Goal: Transaction & Acquisition: Purchase product/service

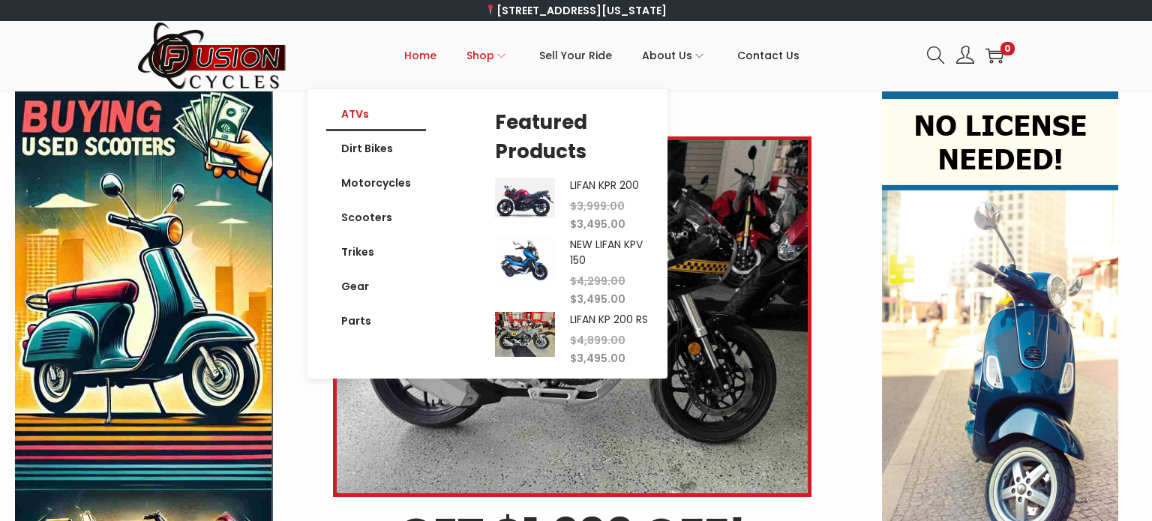
click at [363, 118] on link "ATVs" at bounding box center [376, 114] width 100 height 34
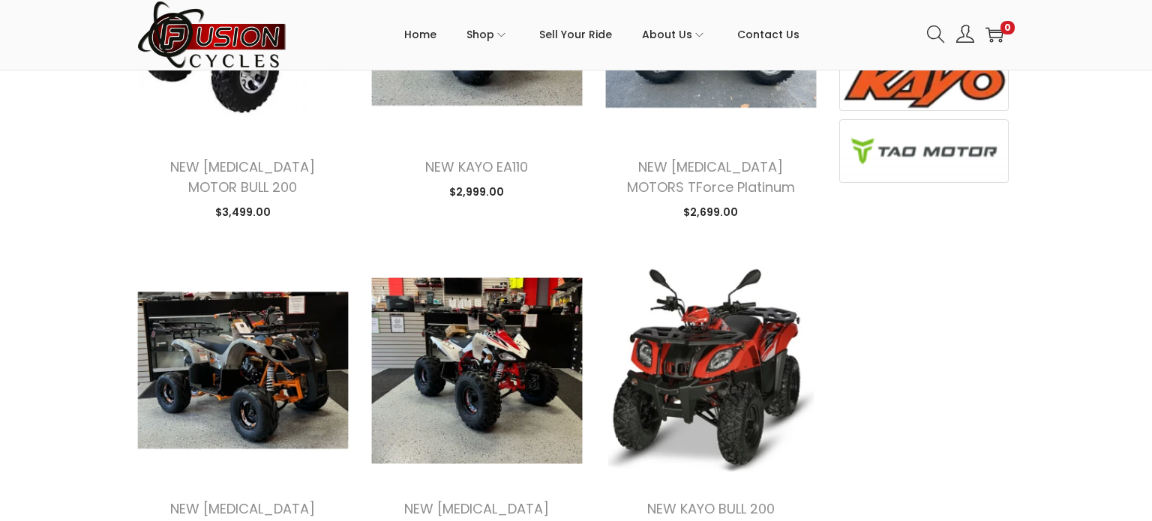
scroll to position [830, 0]
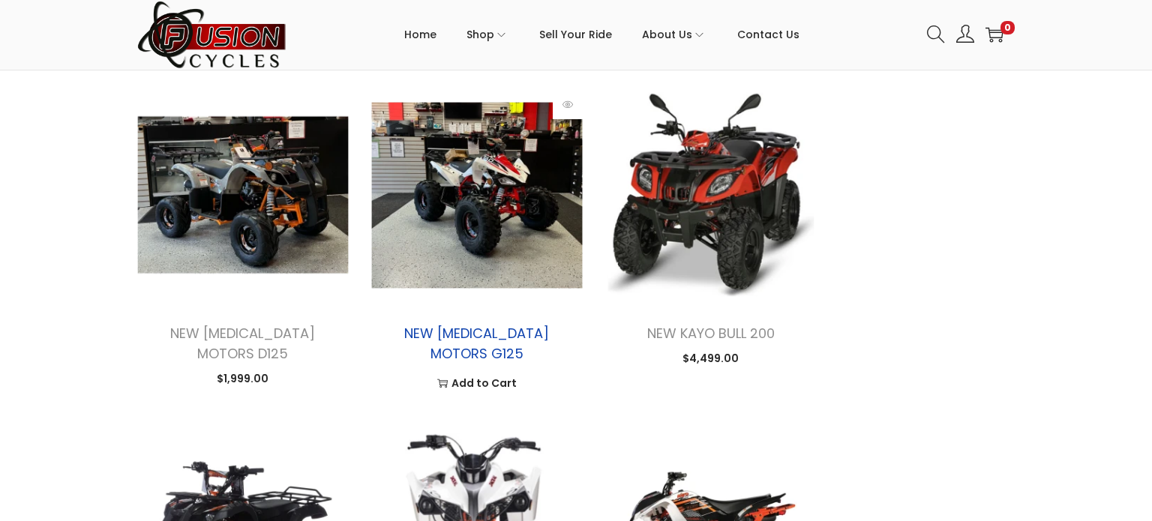
click at [466, 326] on link "NEW TAO MOTORS G125" at bounding box center [476, 343] width 145 height 39
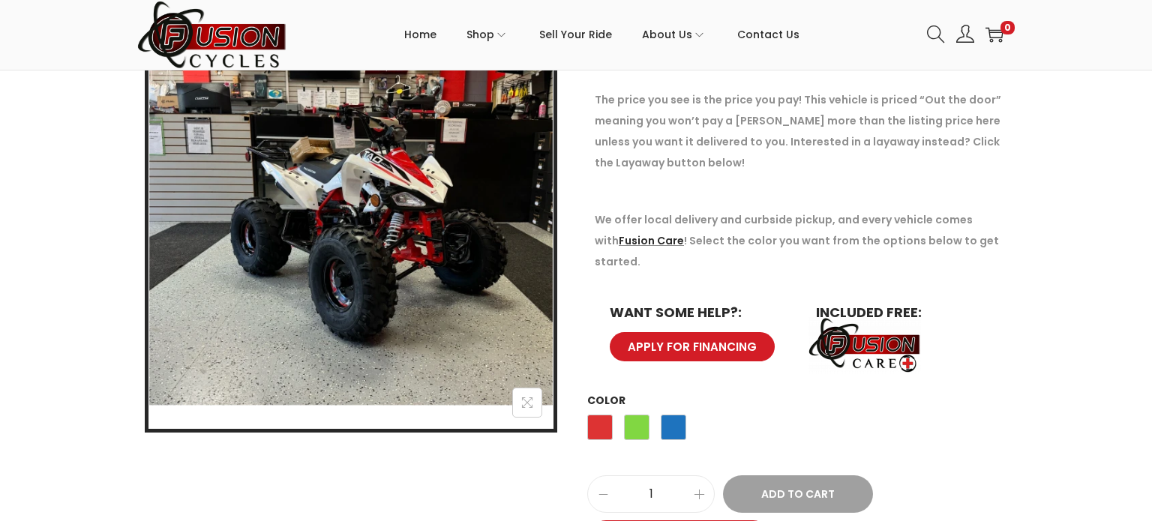
scroll to position [273, 0]
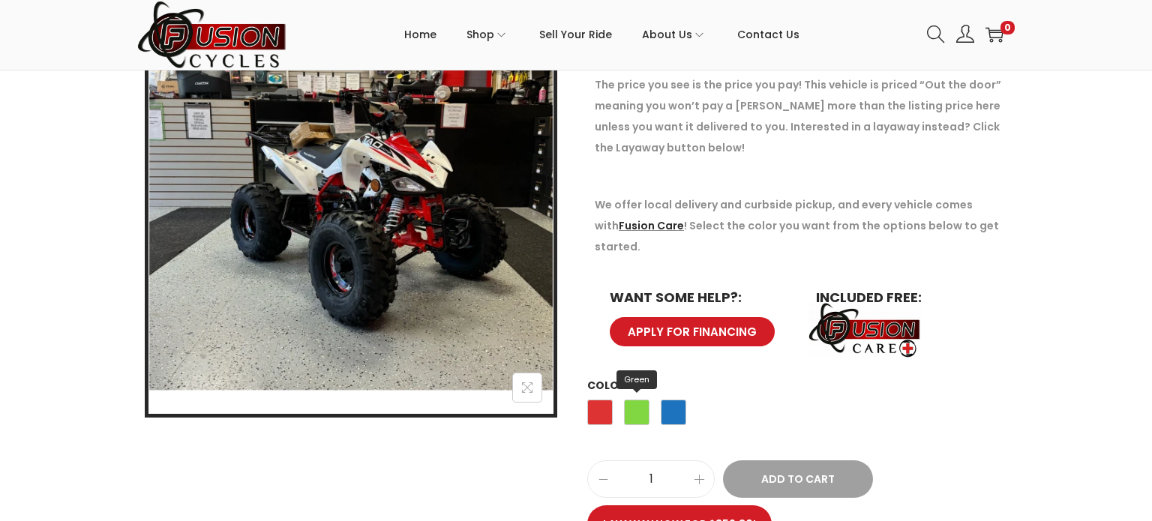
click at [634, 400] on span "Green" at bounding box center [636, 412] width 25 height 25
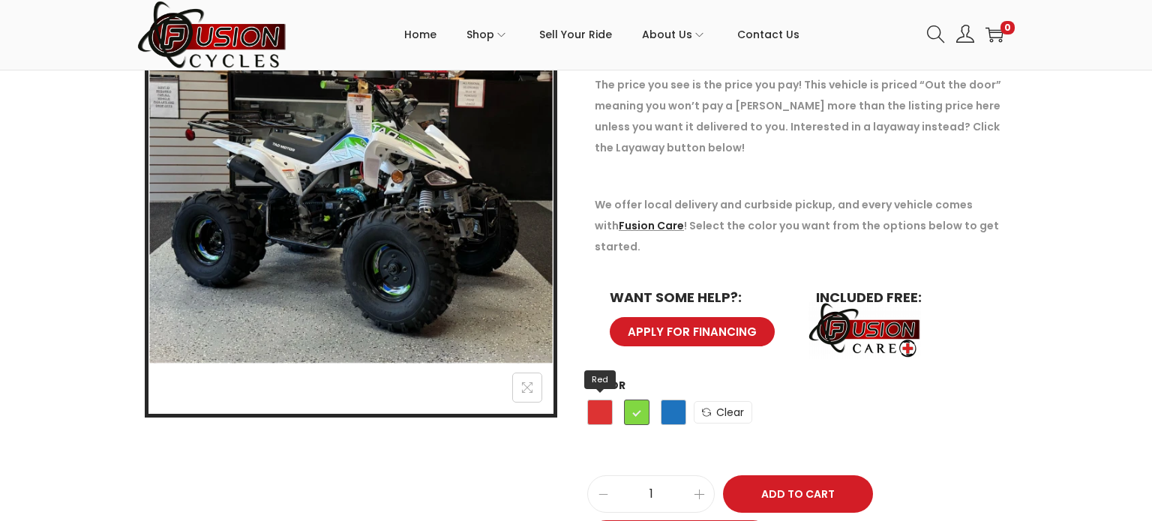
click at [599, 400] on span "Red" at bounding box center [599, 412] width 25 height 25
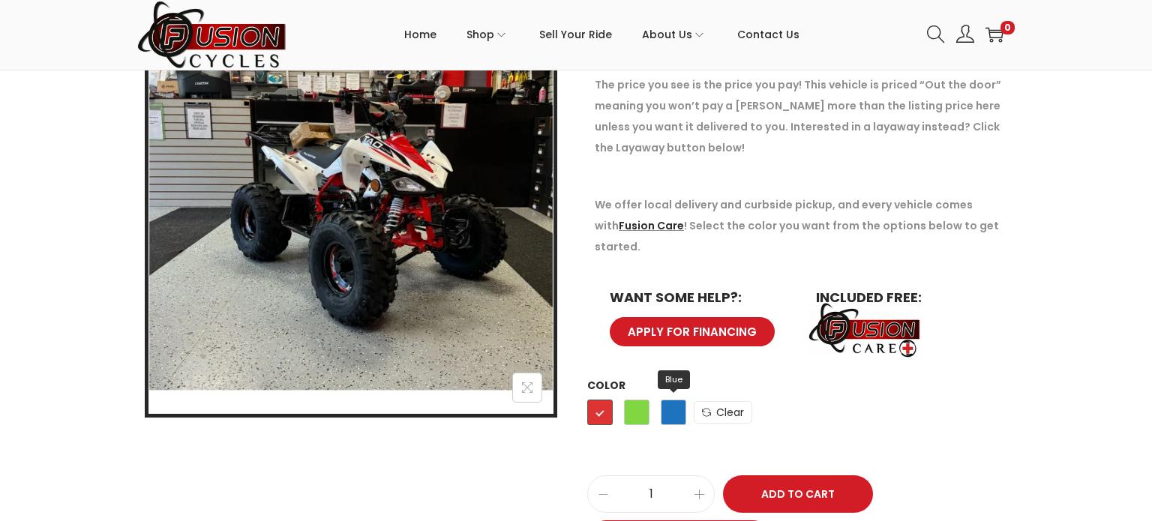
click at [667, 400] on span "Blue" at bounding box center [673, 412] width 25 height 25
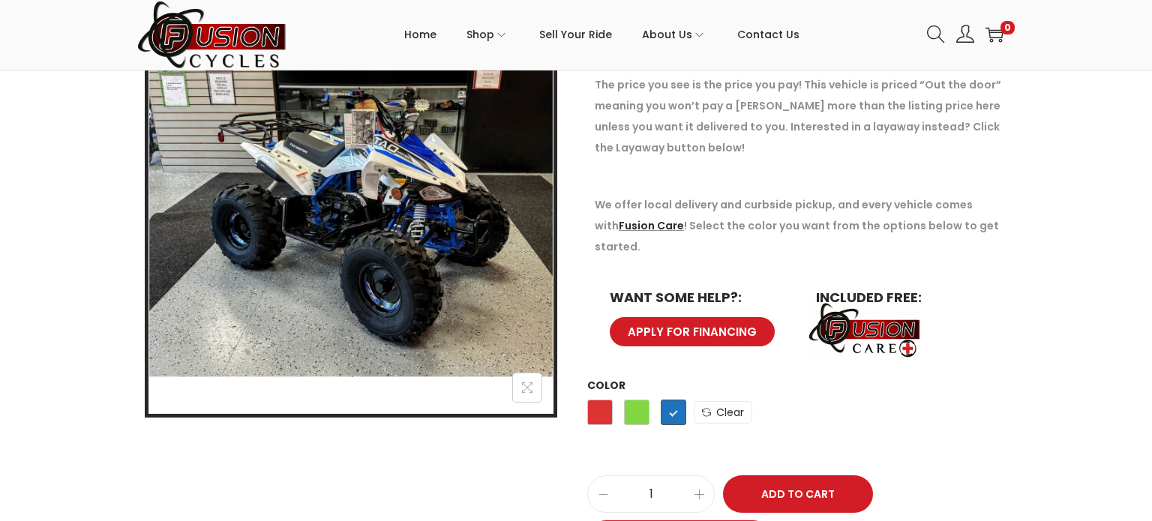
click at [1074, 188] on div "NEW TAO MOTORS G125 $ 1,799.00 The price you see is the price you pay! This veh…" at bounding box center [576, 306] width 1152 height 632
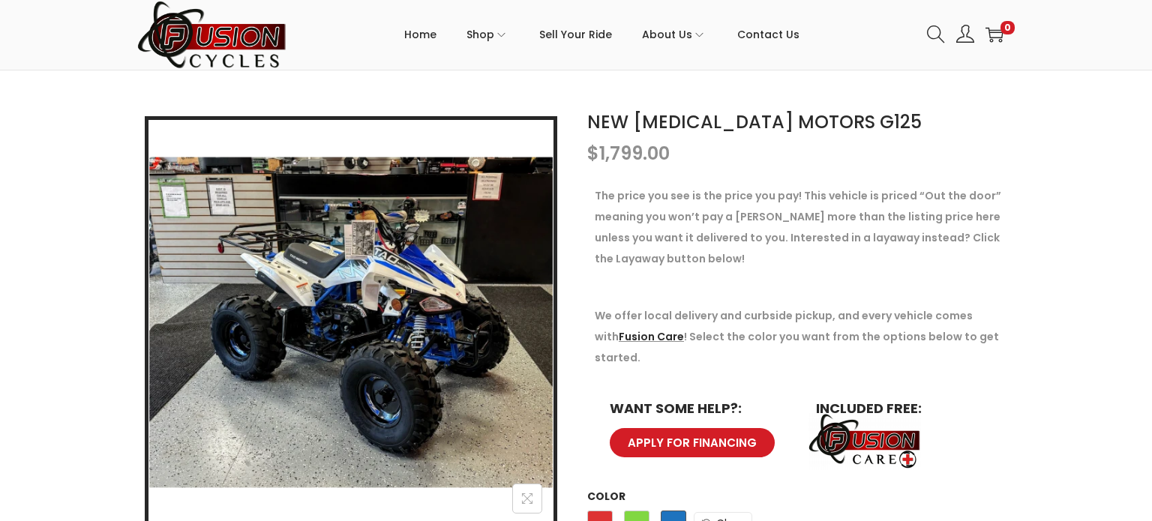
scroll to position [158, 0]
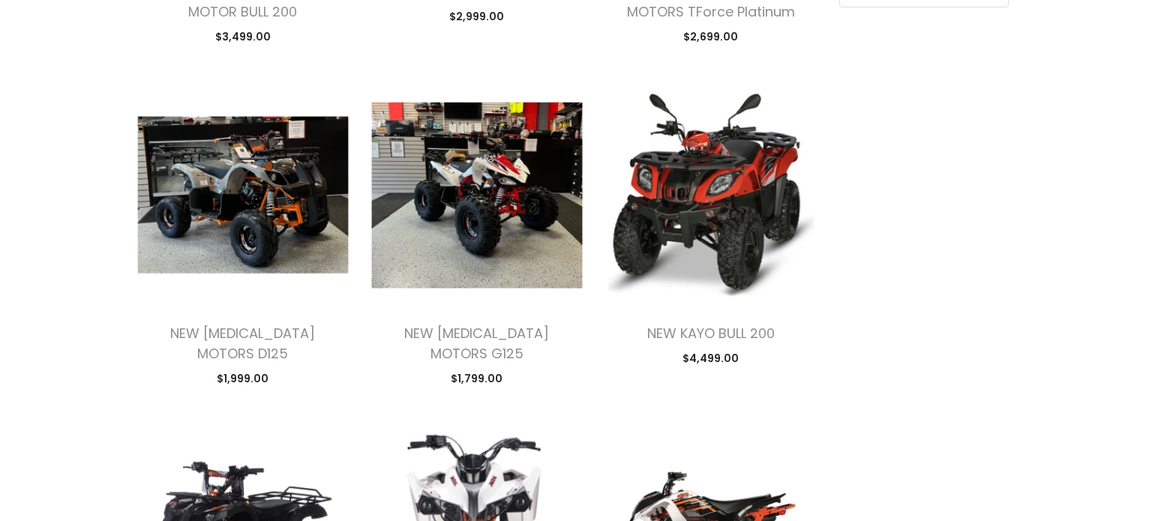
scroll to position [830, 0]
